Goal: Find specific page/section: Find specific page/section

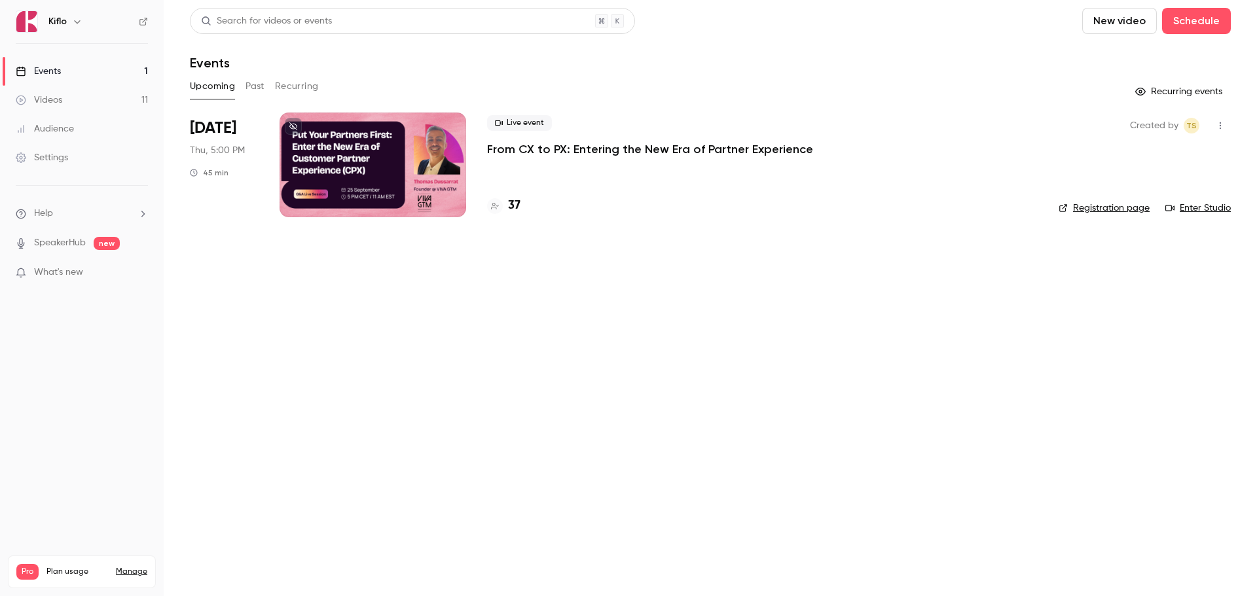
click at [249, 81] on button "Past" at bounding box center [255, 86] width 19 height 21
